Goal: Information Seeking & Learning: Find specific fact

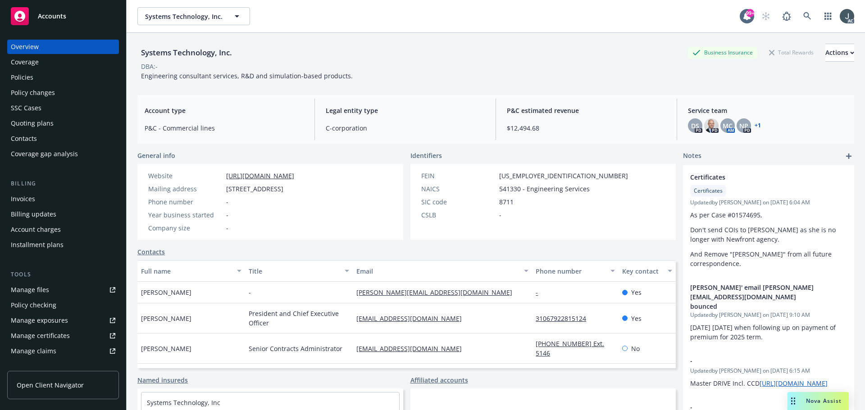
click at [20, 82] on div "Policies" at bounding box center [22, 77] width 23 height 14
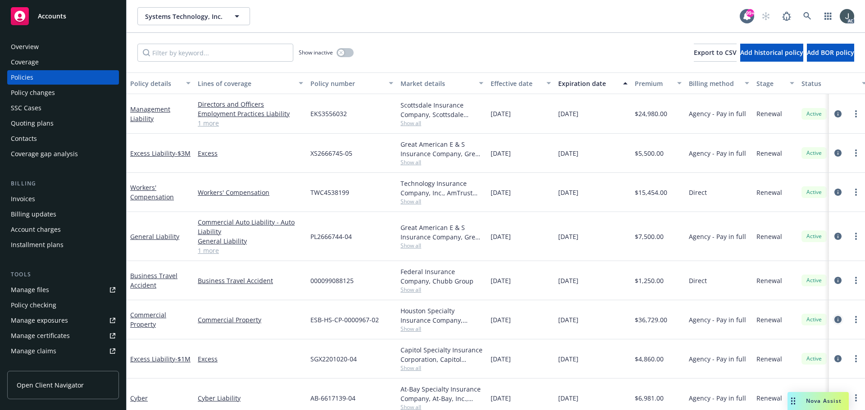
click at [834, 319] on icon "circleInformation" at bounding box center [837, 319] width 7 height 7
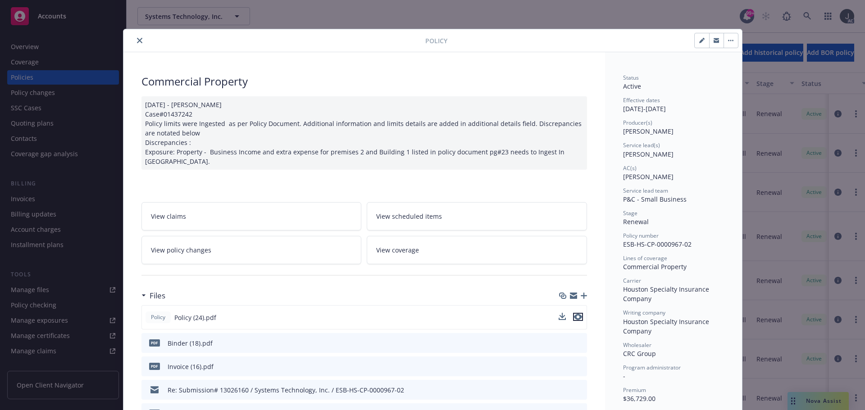
click at [576, 314] on icon "preview file" at bounding box center [578, 317] width 8 height 6
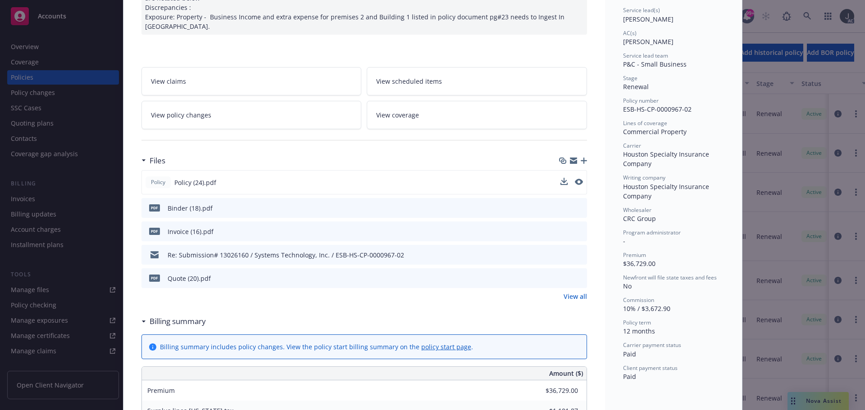
click at [577, 292] on link "View all" at bounding box center [574, 296] width 23 height 9
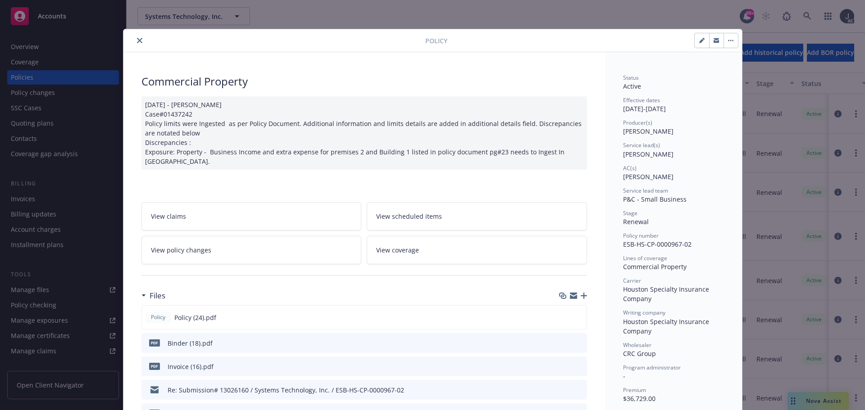
click at [141, 39] on button "close" at bounding box center [139, 40] width 11 height 11
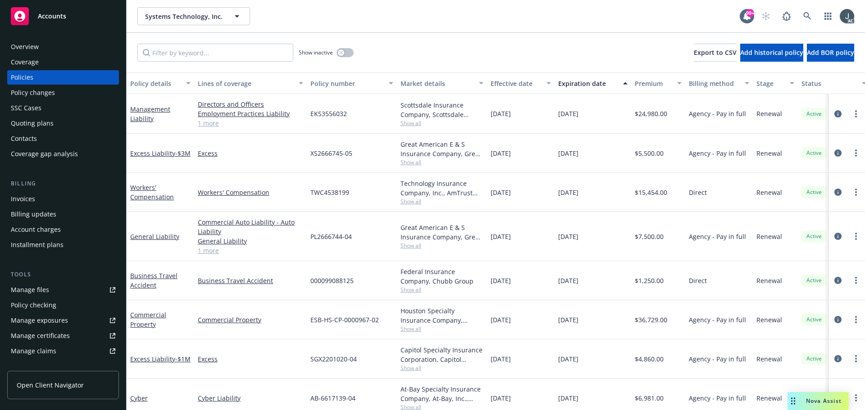
click at [45, 51] on div "Overview" at bounding box center [63, 47] width 104 height 14
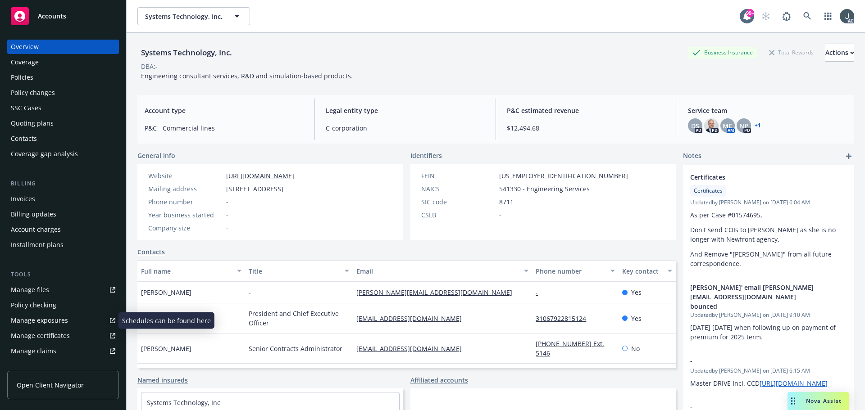
click at [34, 322] on div "Manage exposures" at bounding box center [39, 320] width 57 height 14
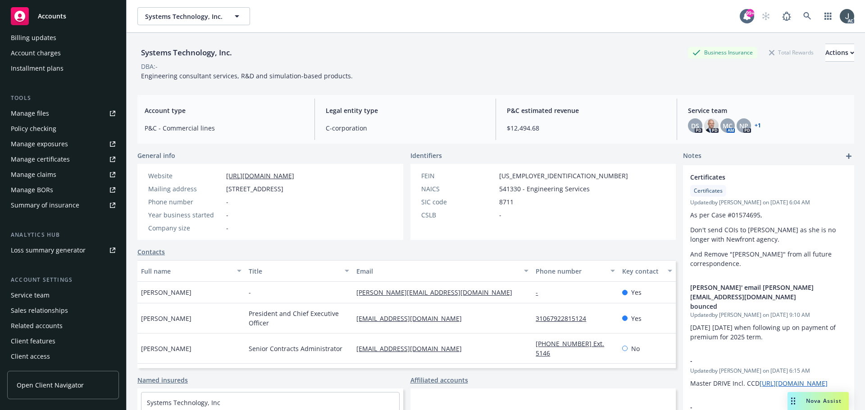
click at [44, 295] on div "Service team" at bounding box center [30, 295] width 39 height 14
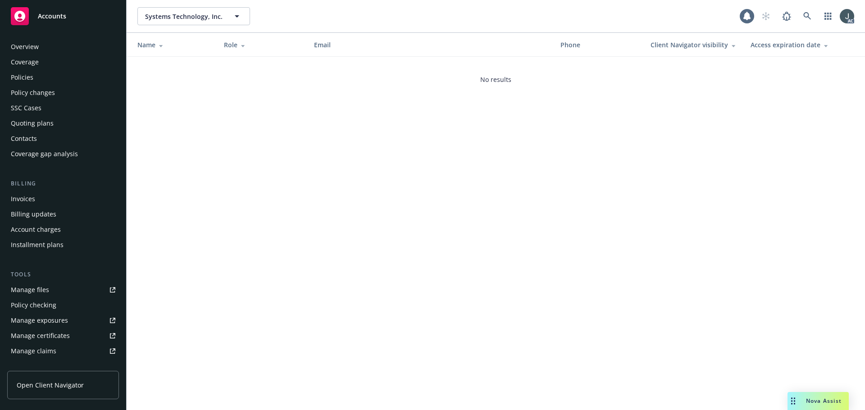
scroll to position [177, 0]
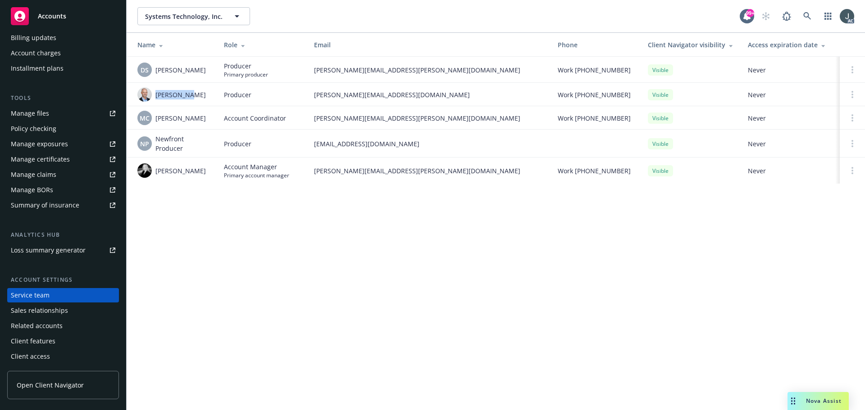
drag, startPoint x: 195, startPoint y: 95, endPoint x: 154, endPoint y: 95, distance: 41.4
click at [154, 95] on div "[PERSON_NAME]" at bounding box center [173, 94] width 72 height 14
copy span "[PERSON_NAME]"
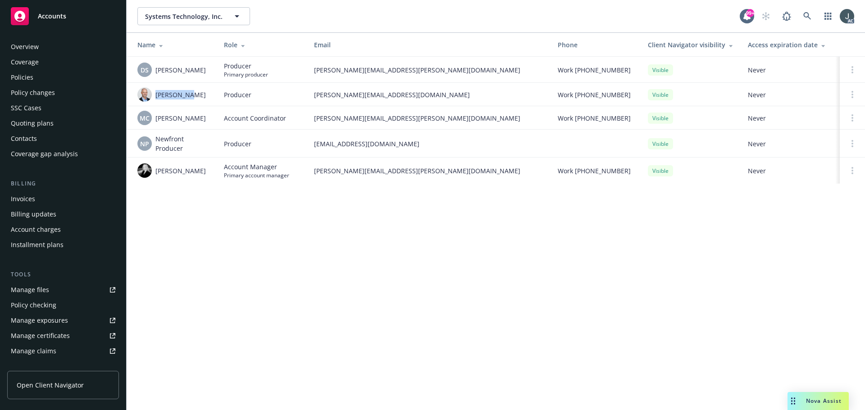
click at [32, 81] on div "Policies" at bounding box center [22, 77] width 23 height 14
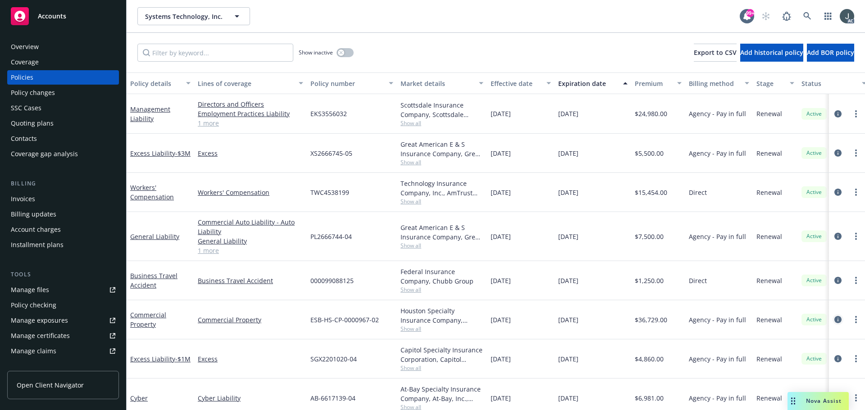
click at [834, 319] on icon "circleInformation" at bounding box center [837, 319] width 7 height 7
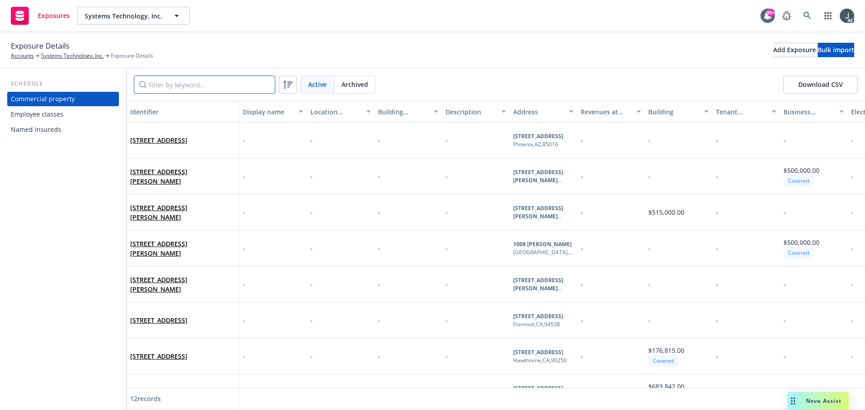
click at [186, 85] on input "Filter by keyword..." at bounding box center [204, 85] width 141 height 18
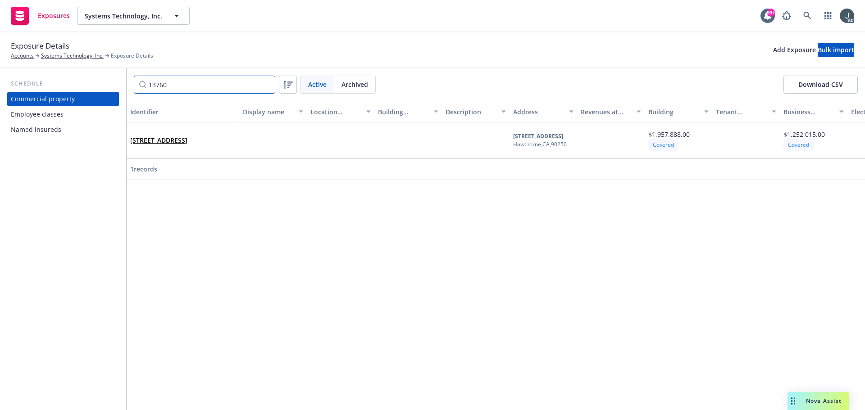
drag, startPoint x: 171, startPoint y: 85, endPoint x: 160, endPoint y: 85, distance: 10.8
click at [160, 85] on input "13760" at bounding box center [204, 85] width 141 height 18
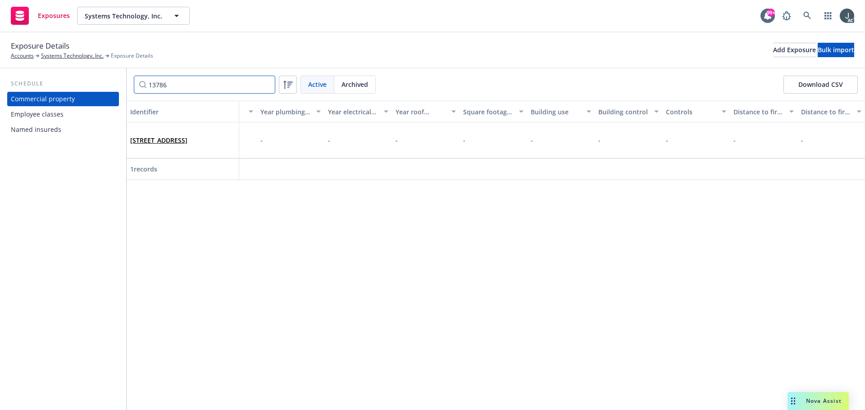
click at [208, 82] on input "13786" at bounding box center [204, 85] width 141 height 18
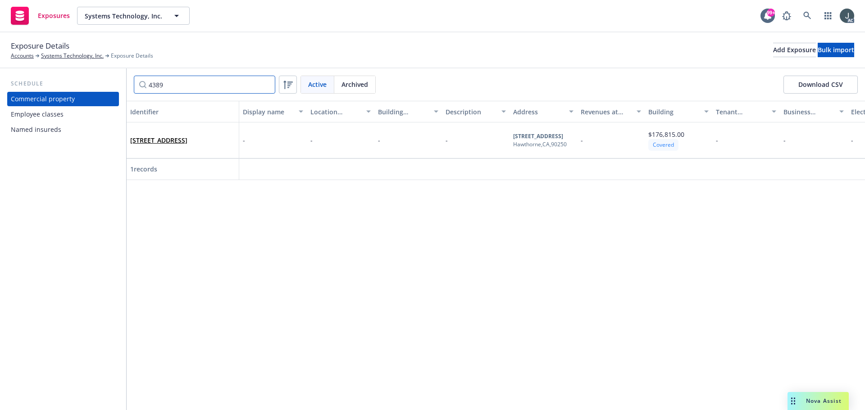
click at [203, 82] on input "4389" at bounding box center [204, 85] width 141 height 18
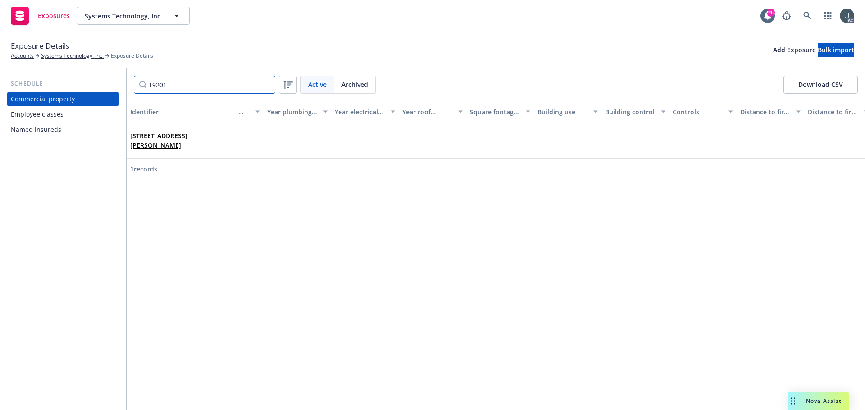
scroll to position [0, 1941]
click at [151, 86] on input "19201" at bounding box center [204, 85] width 141 height 18
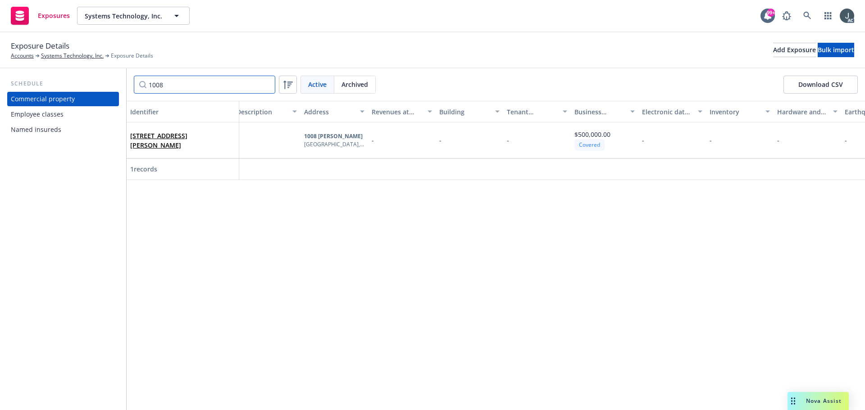
type input "1008"
